Goal: Transaction & Acquisition: Purchase product/service

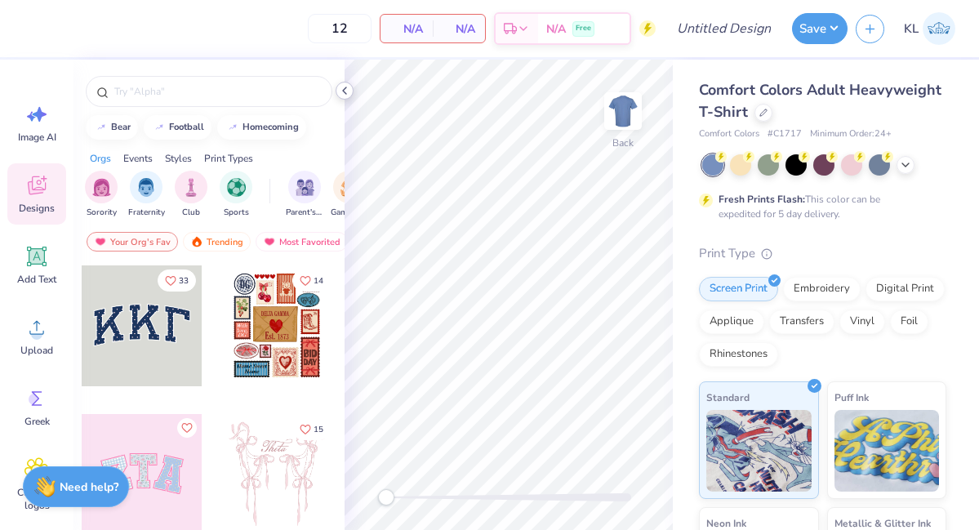
click at [344, 88] on polyline at bounding box center [344, 90] width 3 height 7
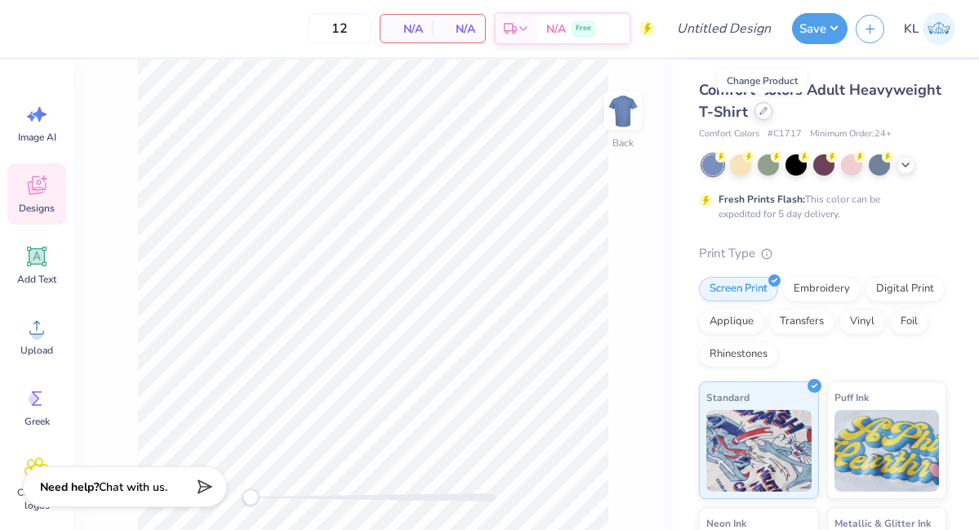
click at [761, 114] on icon at bounding box center [763, 111] width 8 height 8
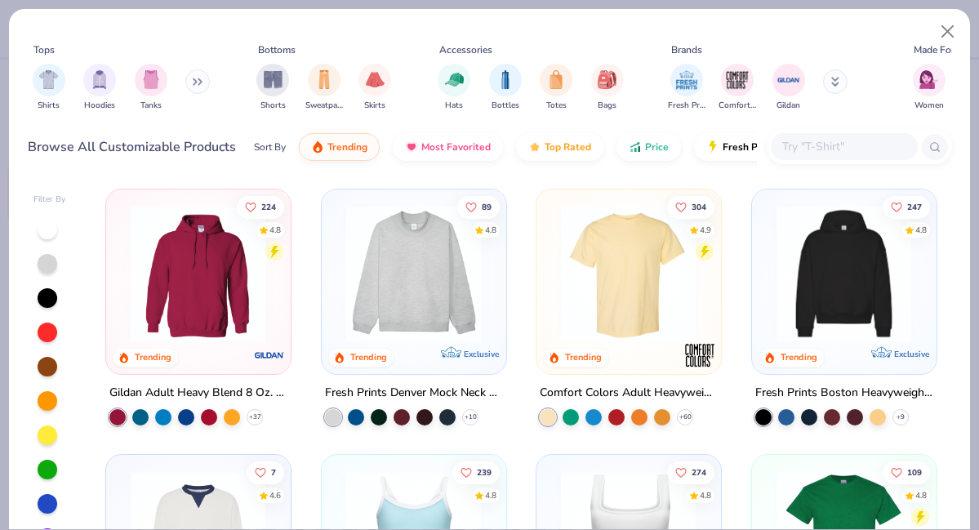
click at [197, 85] on icon at bounding box center [198, 82] width 10 height 8
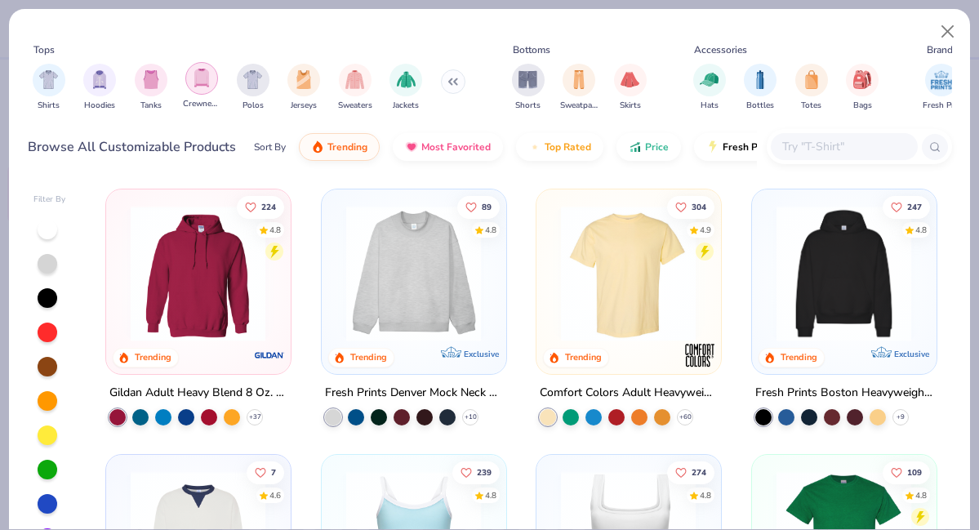
click at [198, 76] on img "filter for Crewnecks" at bounding box center [202, 78] width 18 height 19
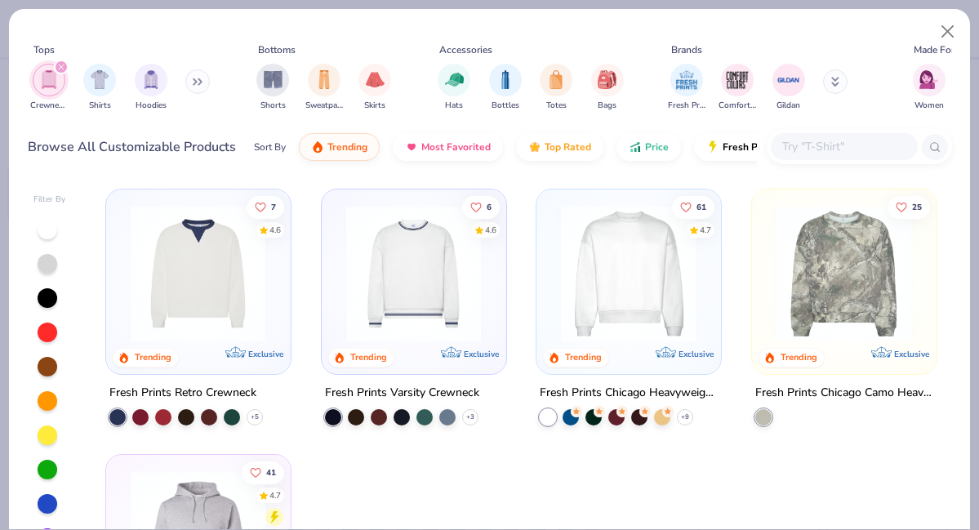
click at [429, 335] on img at bounding box center [413, 273] width 151 height 135
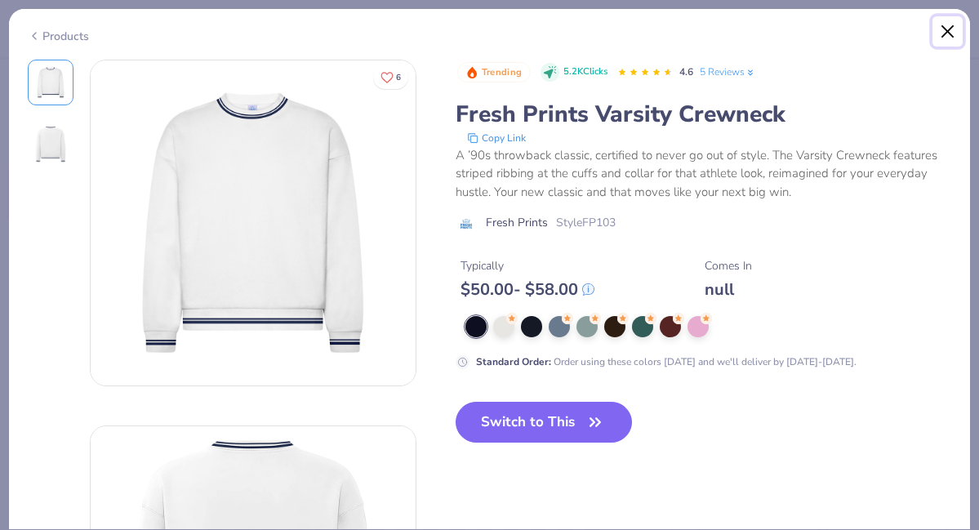
click at [947, 33] on button "Close" at bounding box center [947, 31] width 31 height 31
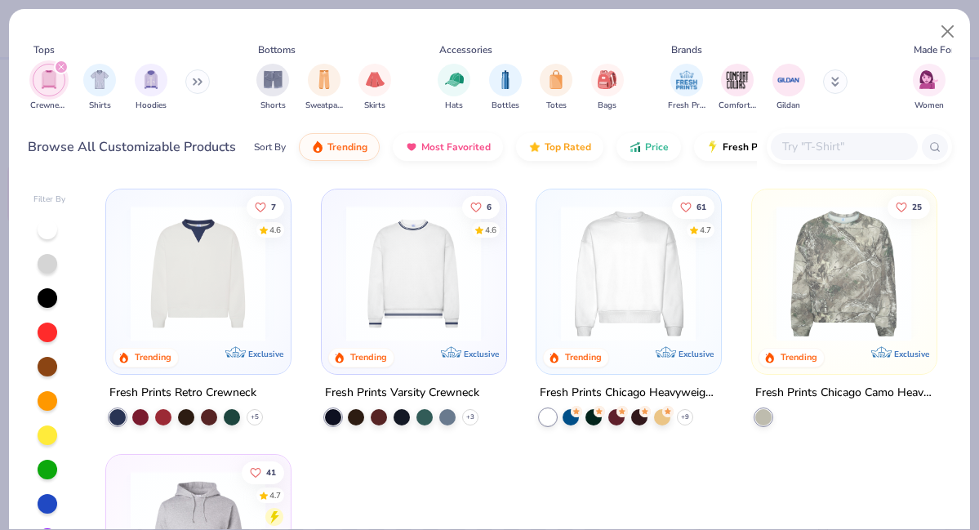
click at [859, 150] on input "text" at bounding box center [843, 146] width 126 height 19
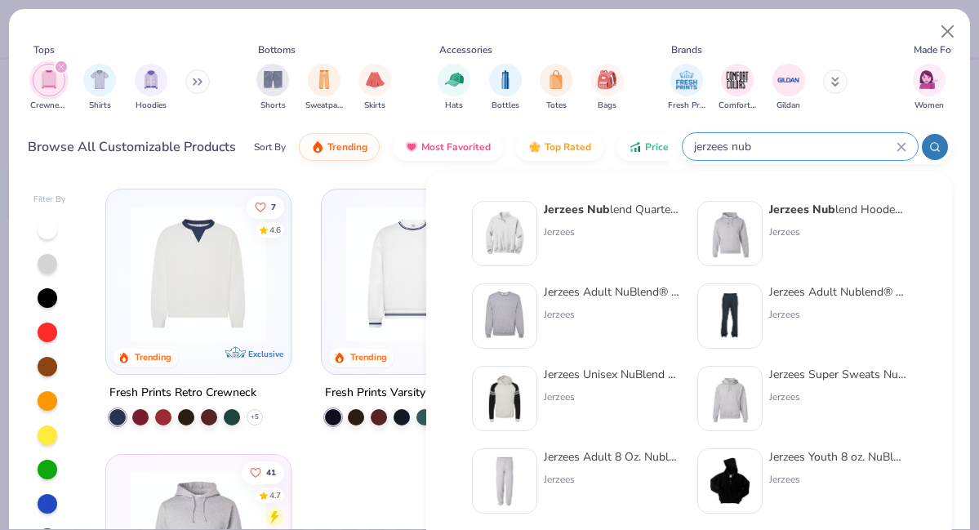
type input "jerzees nub"
click at [575, 289] on div "Jerzees Adult NuBlend® Fleece Crew" at bounding box center [612, 291] width 137 height 17
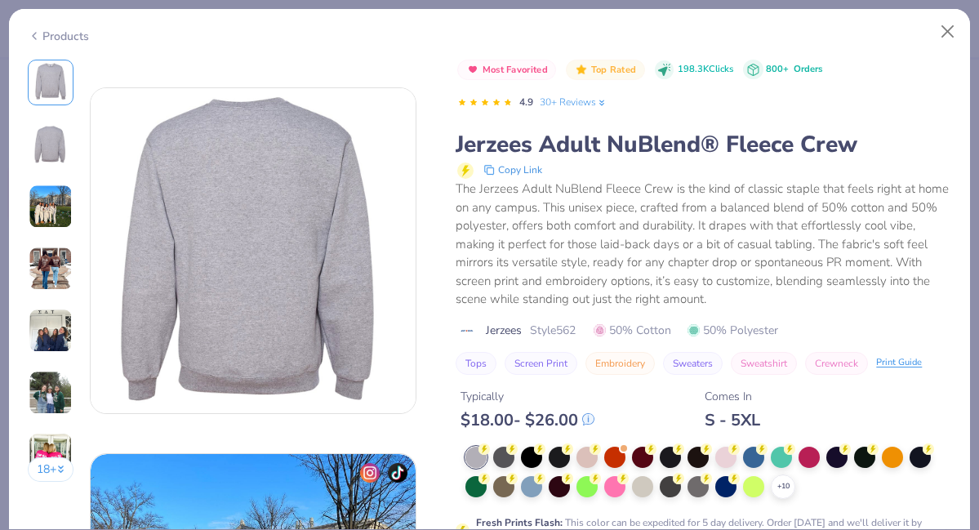
scroll to position [513, 0]
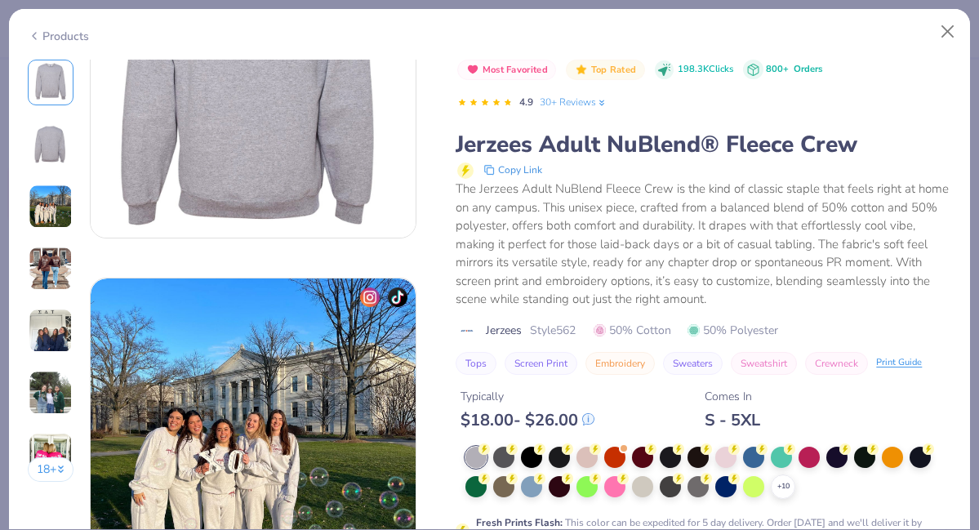
click at [719, 269] on div "The Jerzees Adult NuBlend Fleece Crew is the kind of classic staple that feels …" at bounding box center [702, 244] width 495 height 129
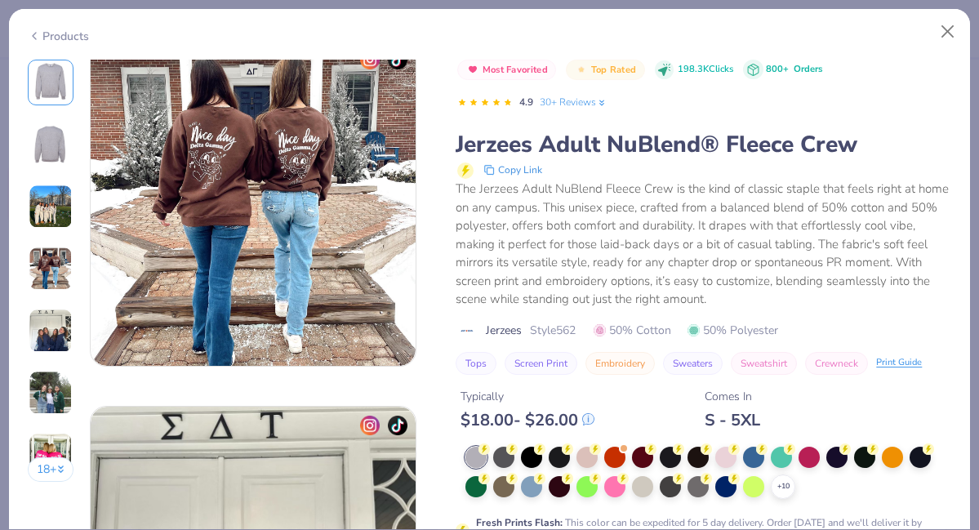
scroll to position [1183, 0]
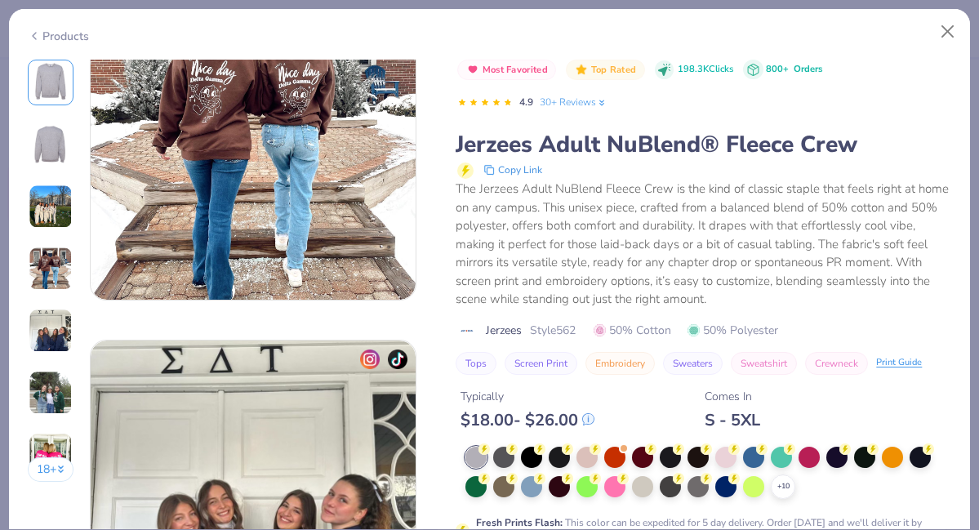
click at [853, 404] on div "Typically $ 18.00 - $ 26.00 Comes In S - 5XL" at bounding box center [702, 402] width 495 height 55
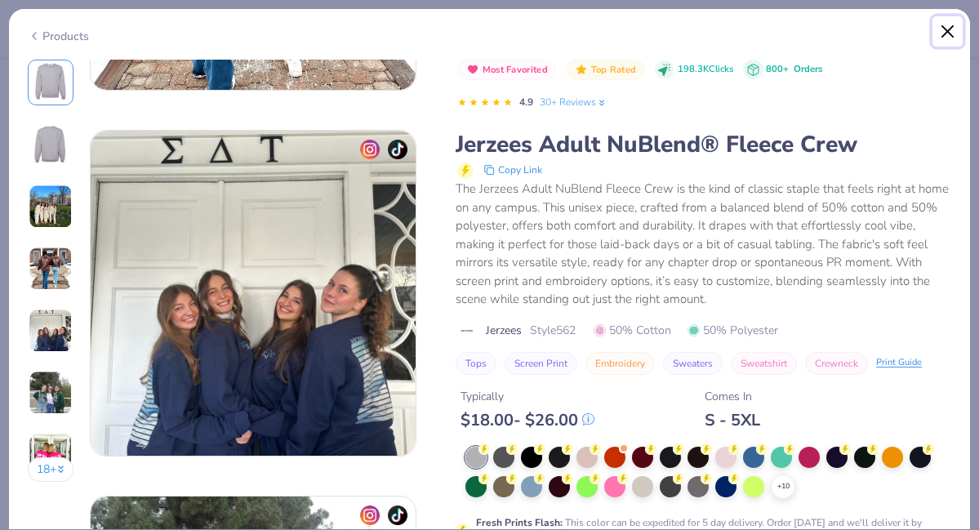
click at [946, 29] on button "Close" at bounding box center [947, 31] width 31 height 31
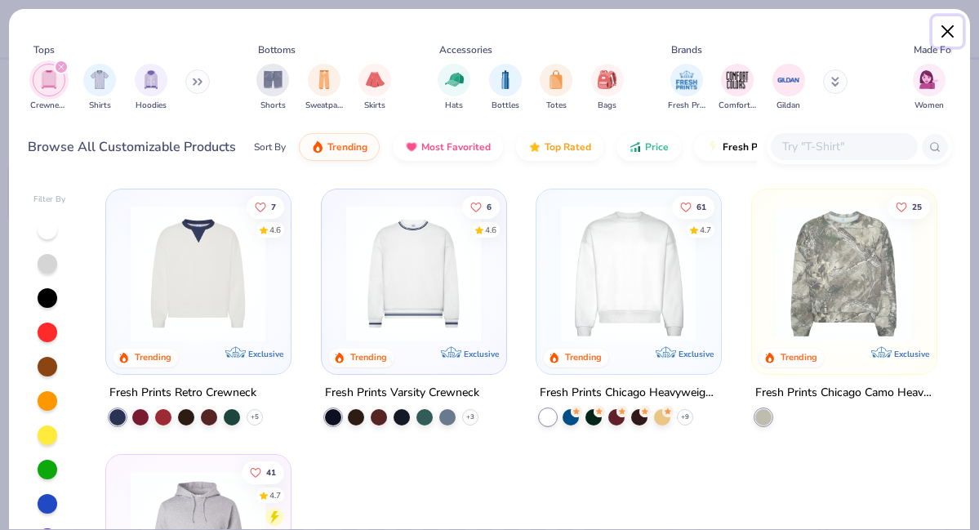
click at [949, 23] on button "Close" at bounding box center [947, 31] width 31 height 31
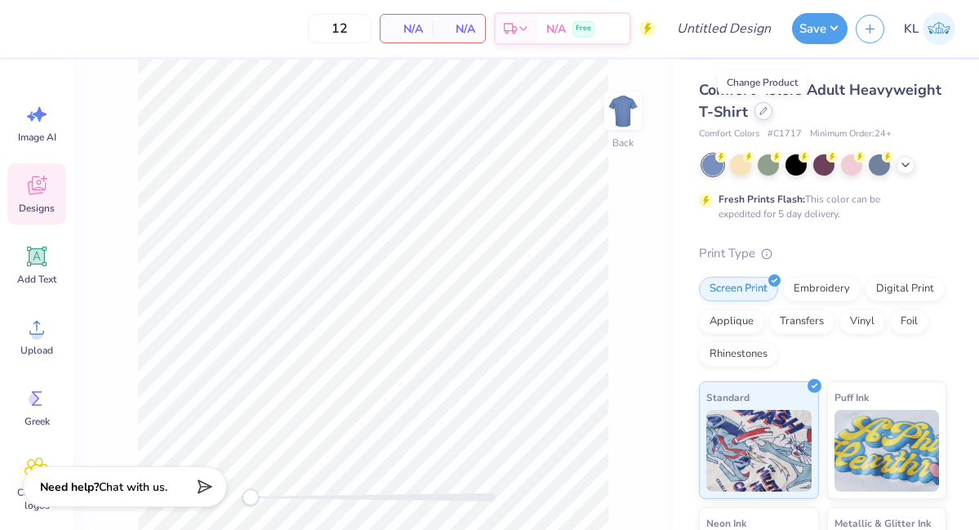
click at [759, 113] on icon at bounding box center [763, 111] width 8 height 8
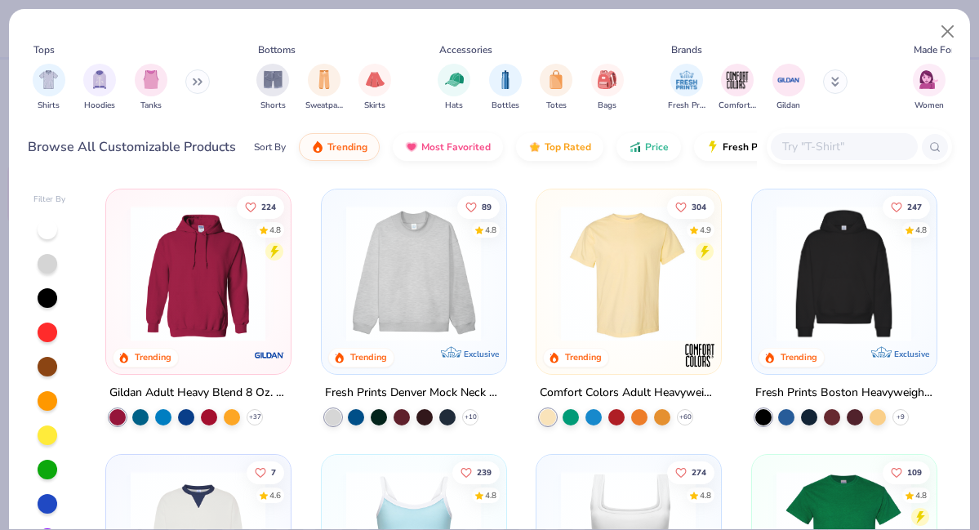
click at [840, 145] on input "text" at bounding box center [843, 146] width 126 height 19
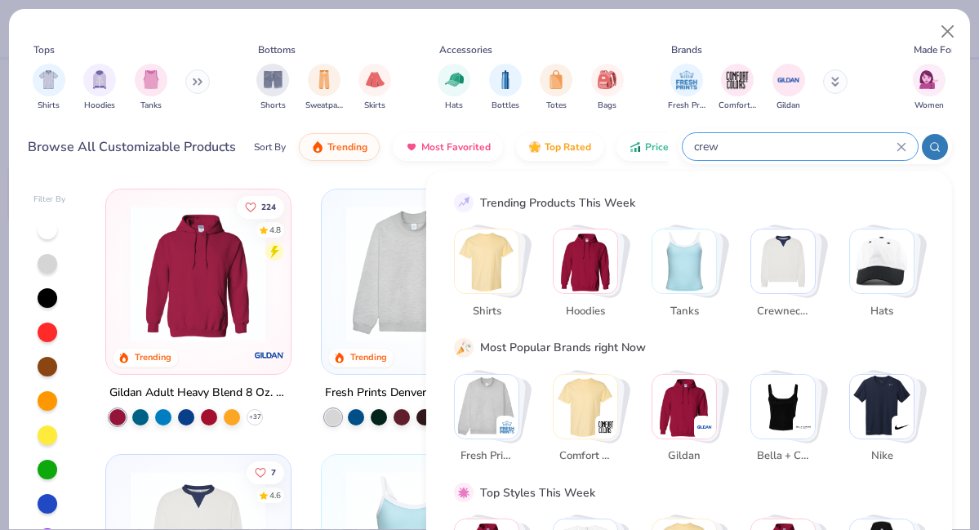
click at [736, 149] on input "crew" at bounding box center [794, 146] width 204 height 19
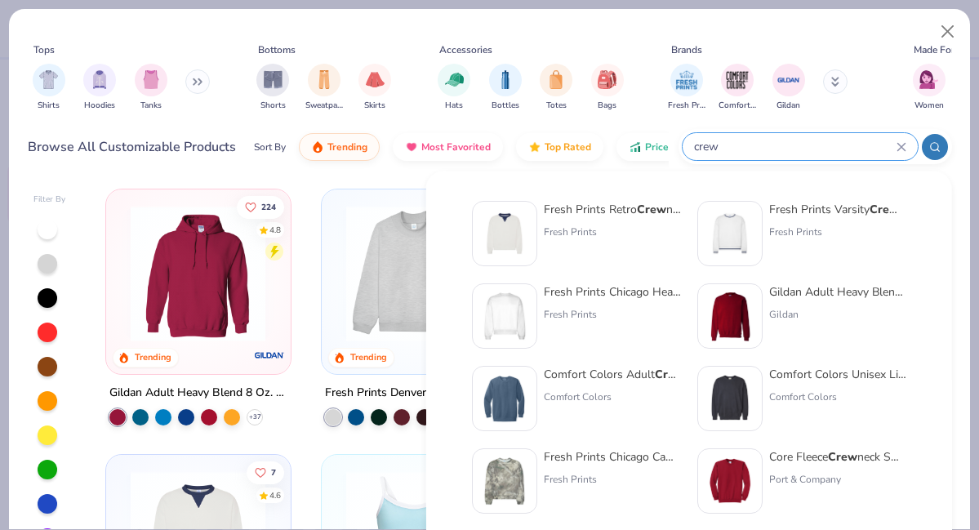
type input "crew"
click at [827, 290] on div "Gildan Adult Heavy Blend Adult 8 Oz. 50/50 Fleece Crew" at bounding box center [837, 291] width 137 height 17
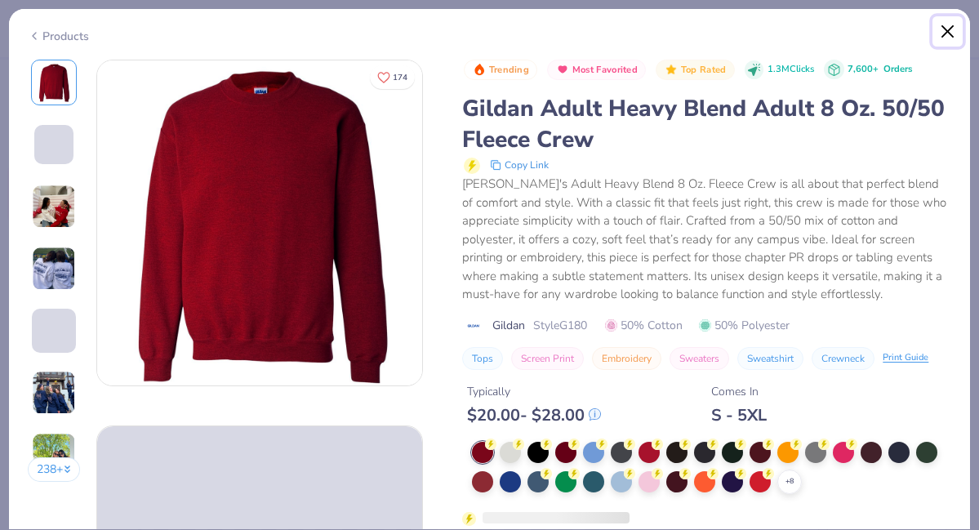
click at [953, 29] on button "Close" at bounding box center [947, 31] width 31 height 31
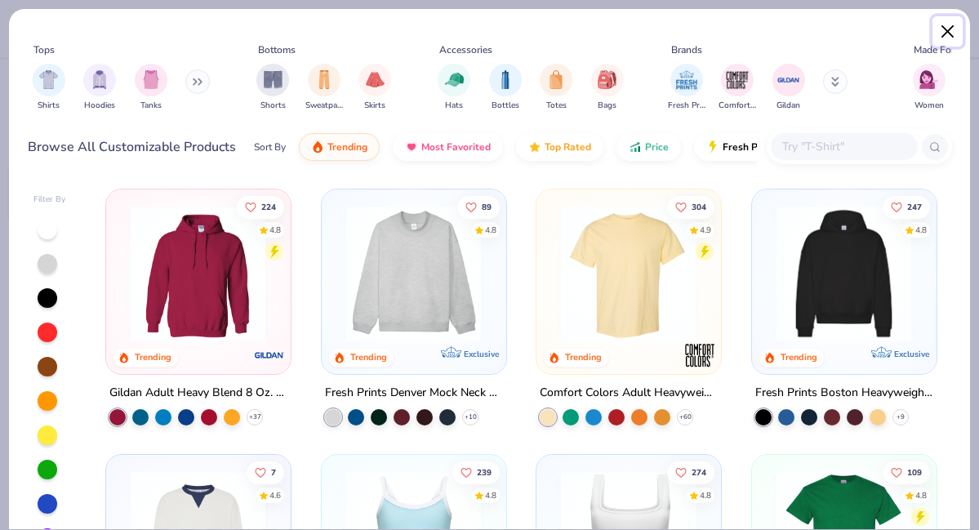
click at [948, 33] on button "Close" at bounding box center [947, 31] width 31 height 31
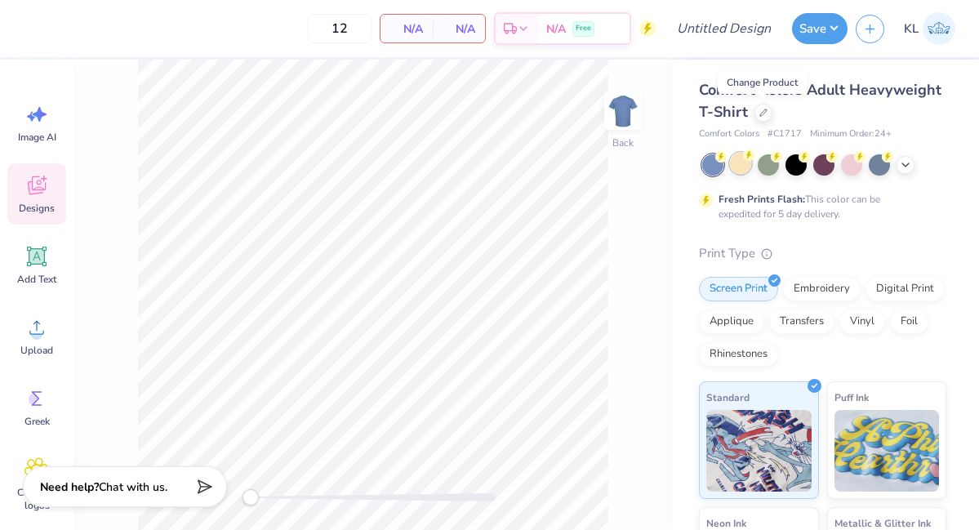
click at [737, 166] on div at bounding box center [740, 163] width 21 height 21
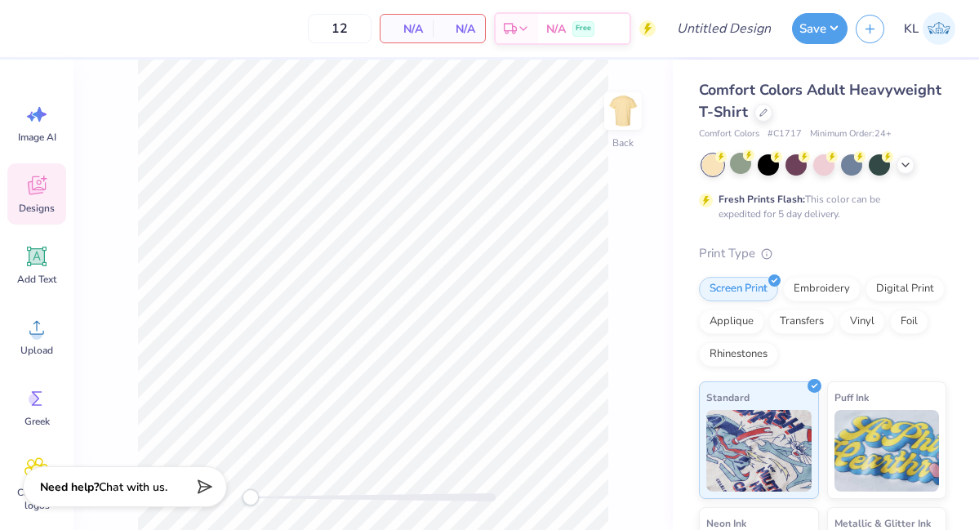
click at [38, 193] on icon at bounding box center [36, 185] width 24 height 24
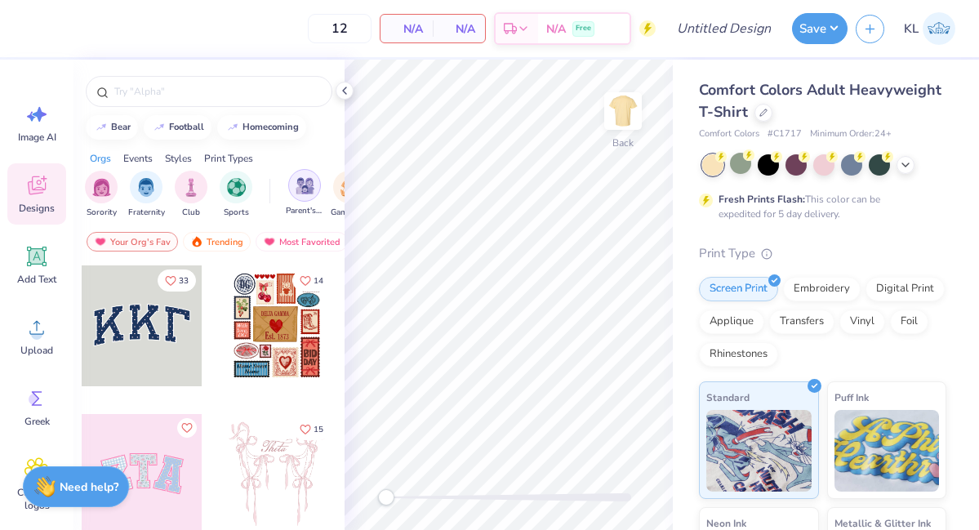
click at [303, 196] on div "filter for Parent's Weekend" at bounding box center [304, 185] width 33 height 33
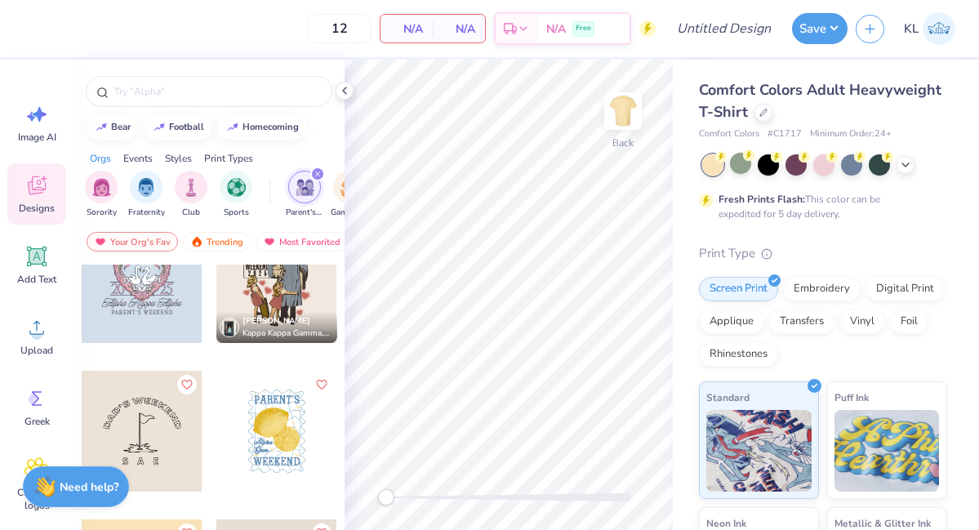
scroll to position [5240, 0]
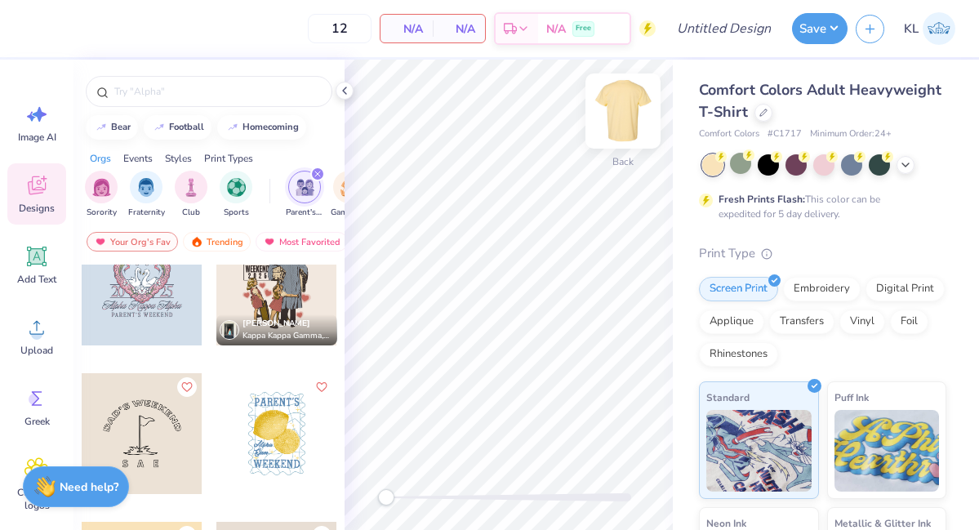
click at [594, 116] on img at bounding box center [622, 110] width 65 height 65
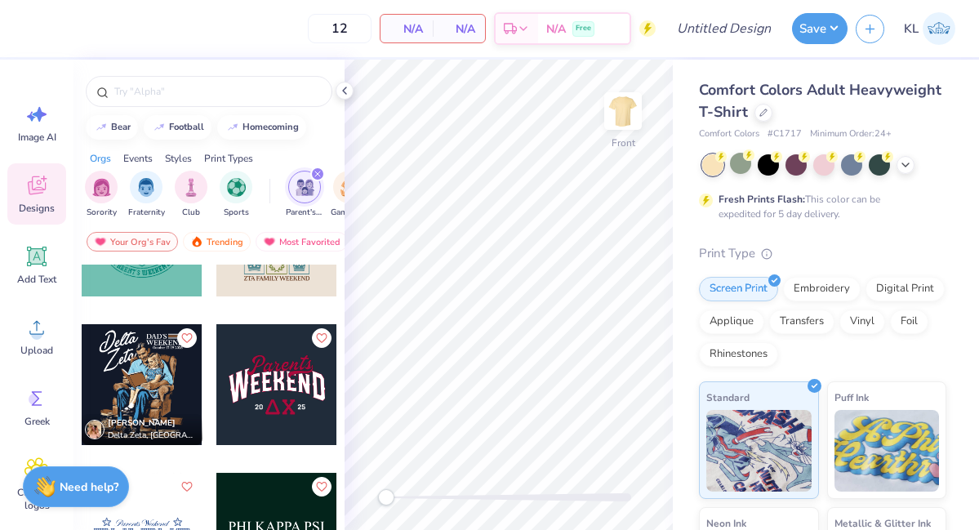
scroll to position [2158, 0]
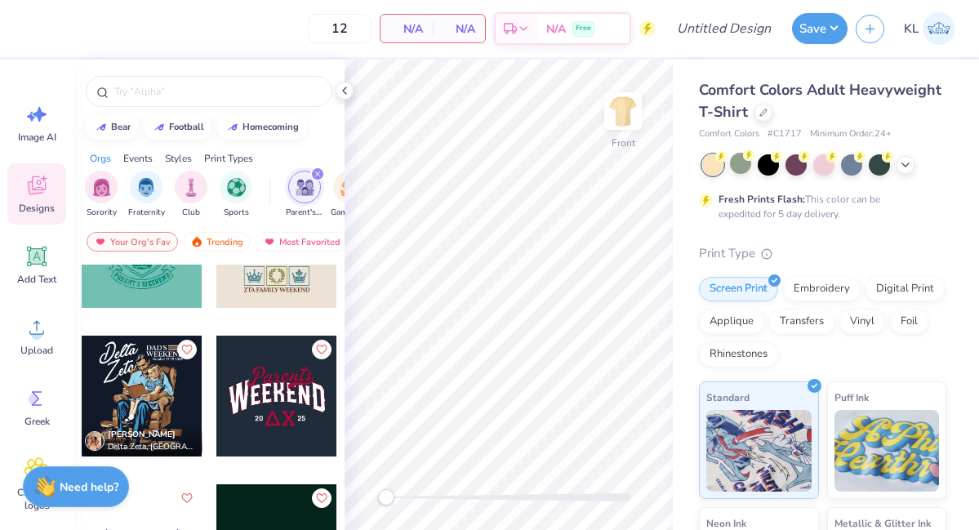
click at [279, 407] on div at bounding box center [276, 395] width 121 height 121
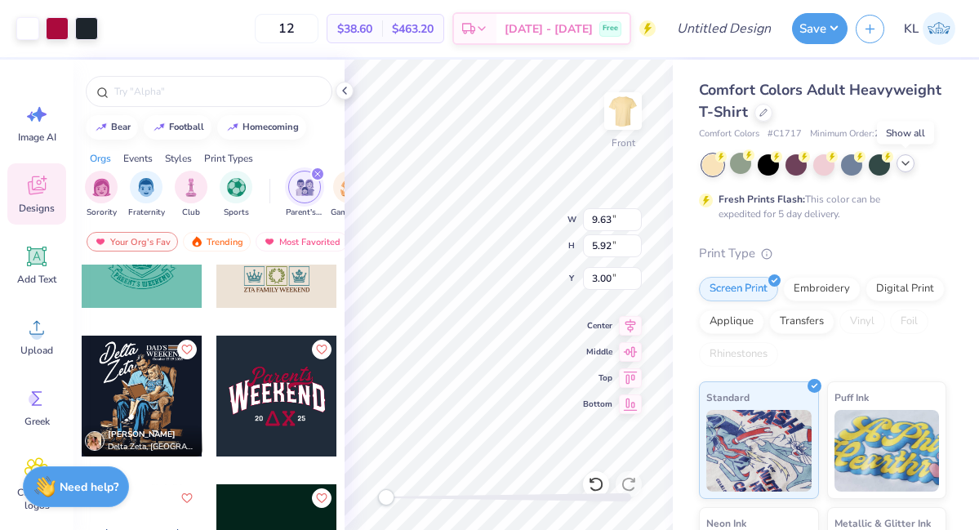
click at [909, 165] on icon at bounding box center [905, 163] width 13 height 13
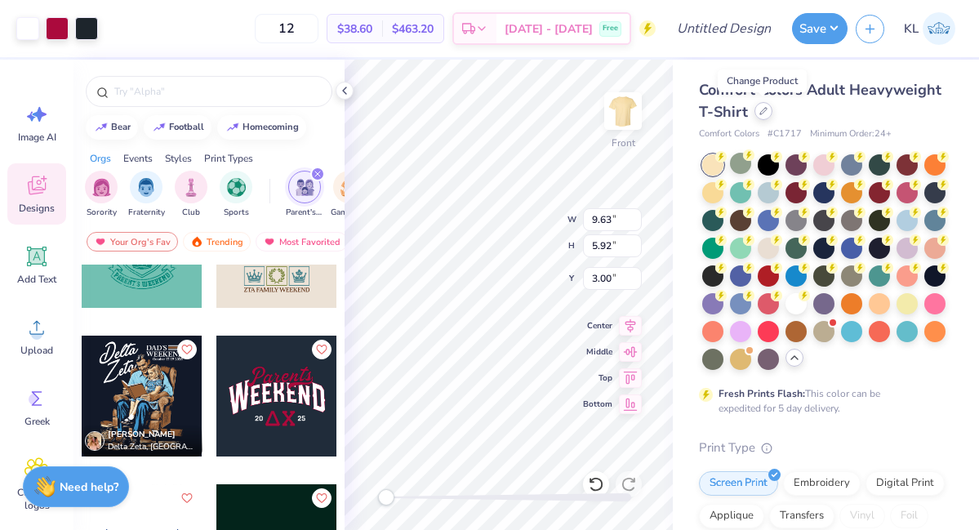
click at [759, 113] on icon at bounding box center [763, 111] width 8 height 8
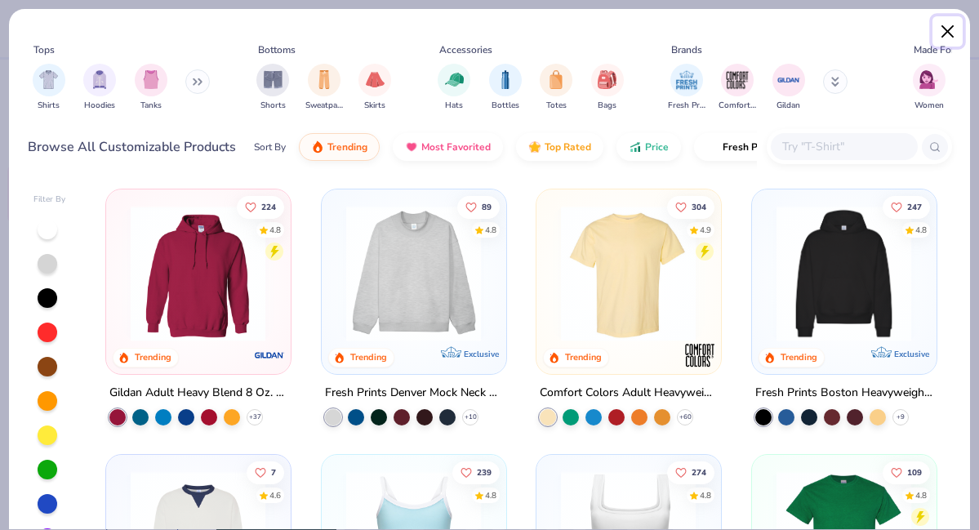
click at [950, 30] on button "Close" at bounding box center [947, 31] width 31 height 31
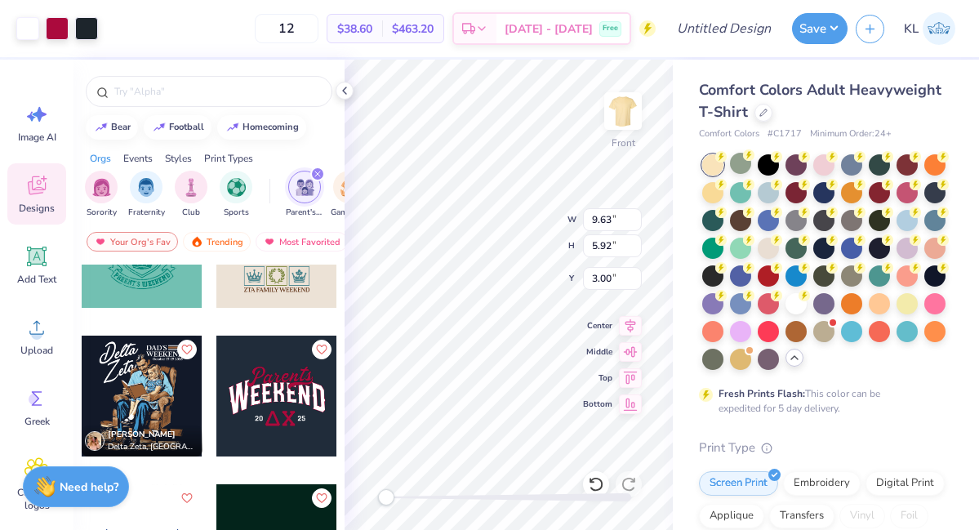
click at [935, 41] on img at bounding box center [938, 28] width 33 height 33
